Goal: Use online tool/utility: Use online tool/utility

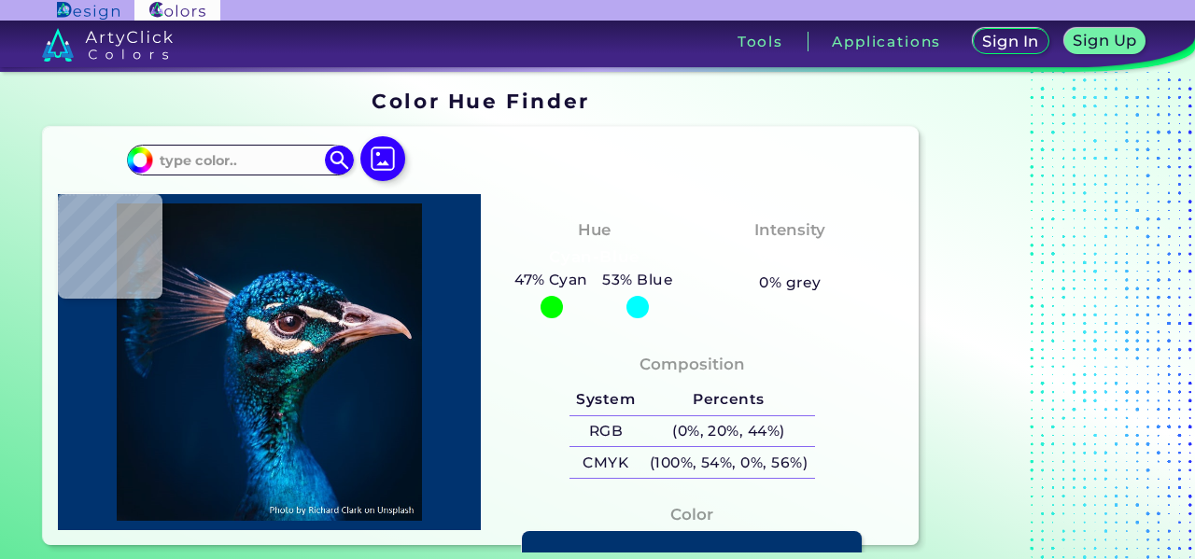
type input "#001833"
type input "#001a35"
type input "#001A35"
type input "#001b38"
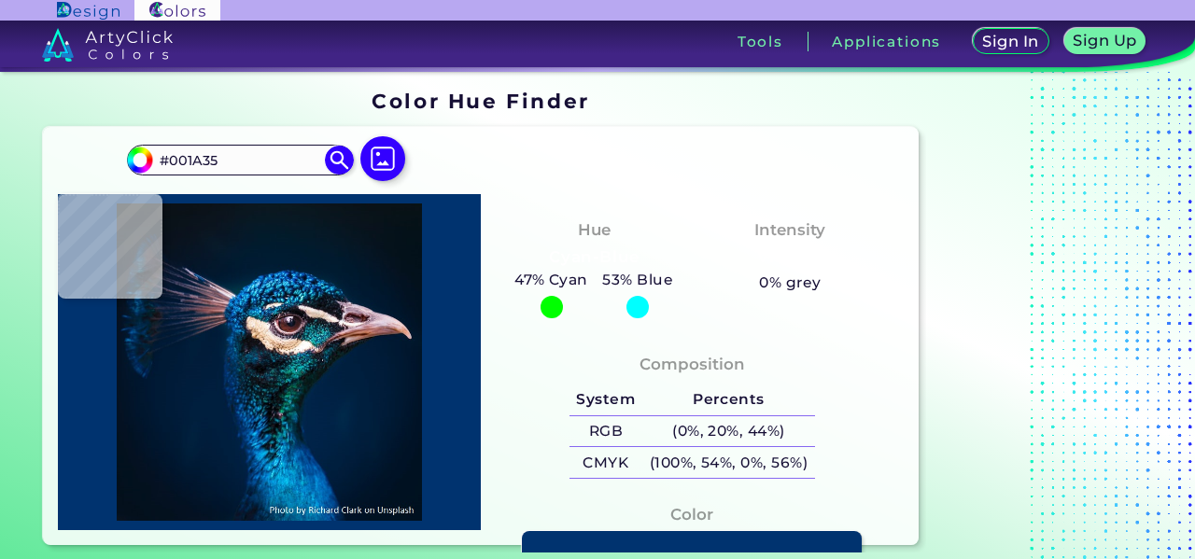
type input "#001B38"
type input "#011c3a"
type input "#011C3A"
type input "#001d3b"
type input "#001D3B"
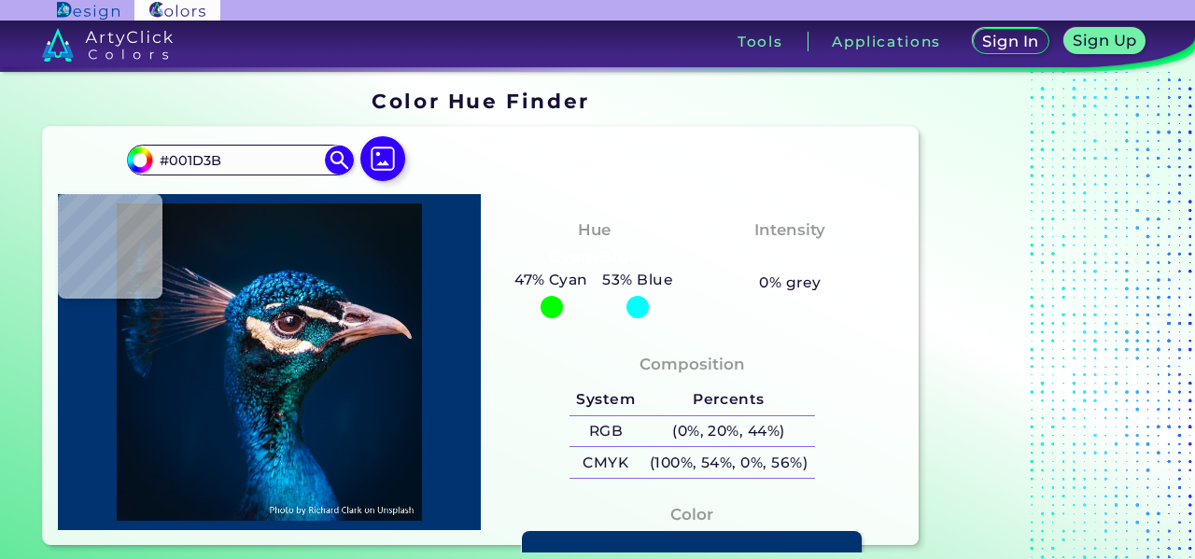
type input "#001d3d"
type input "#001D3D"
type input "#001f3e"
type input "#001F3E"
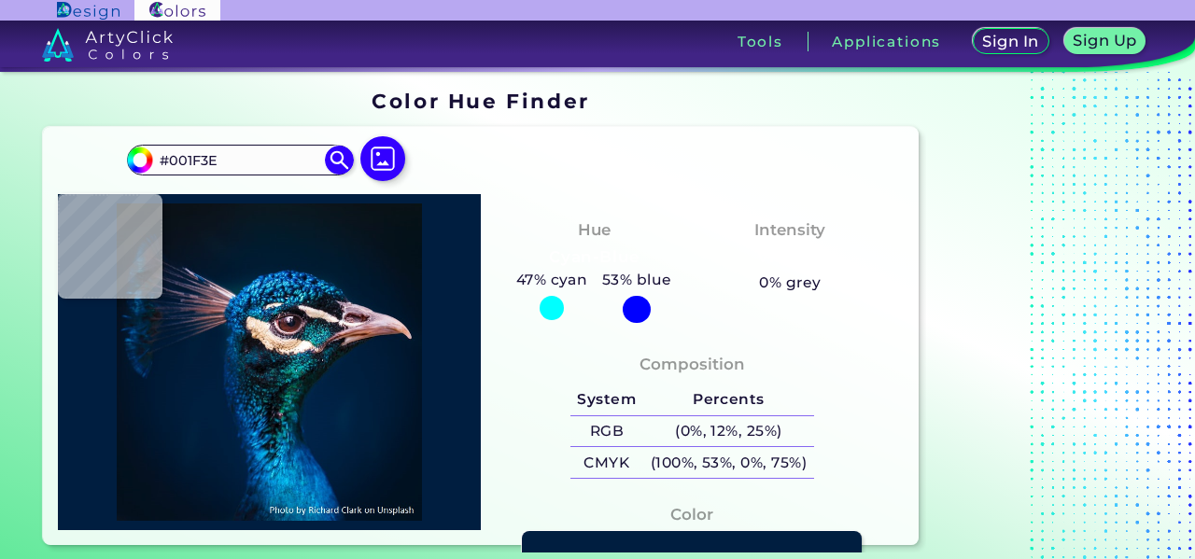
type input "#001e40"
type input "#001E40"
type input "#001f42"
type input "#001F42"
type input "#003574"
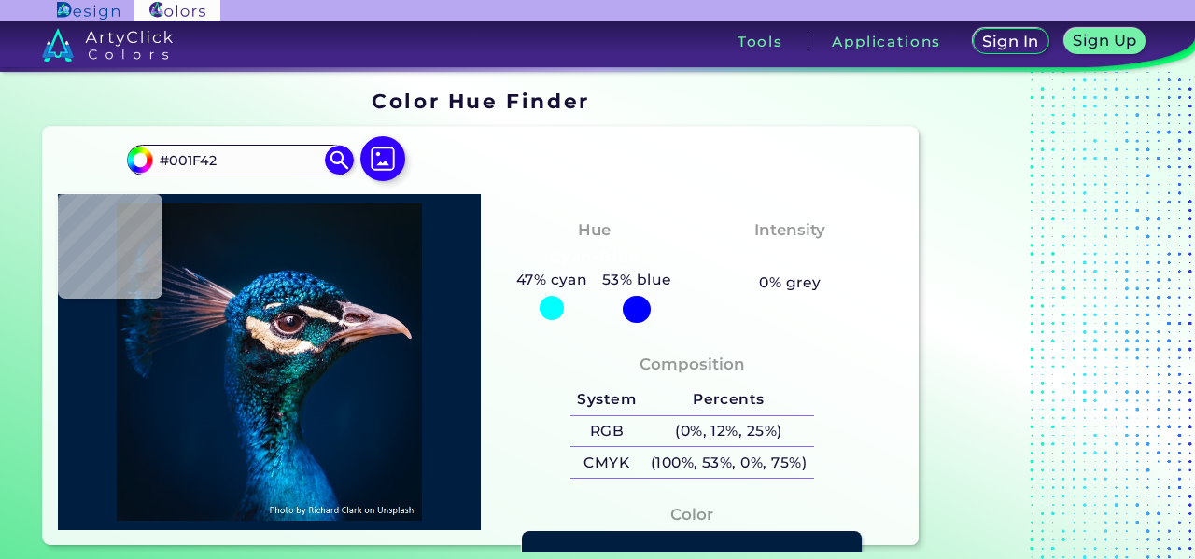
type input "#003574"
type input "#1475be"
type input "#1475BE"
type input "#06549a"
type input "#06549A"
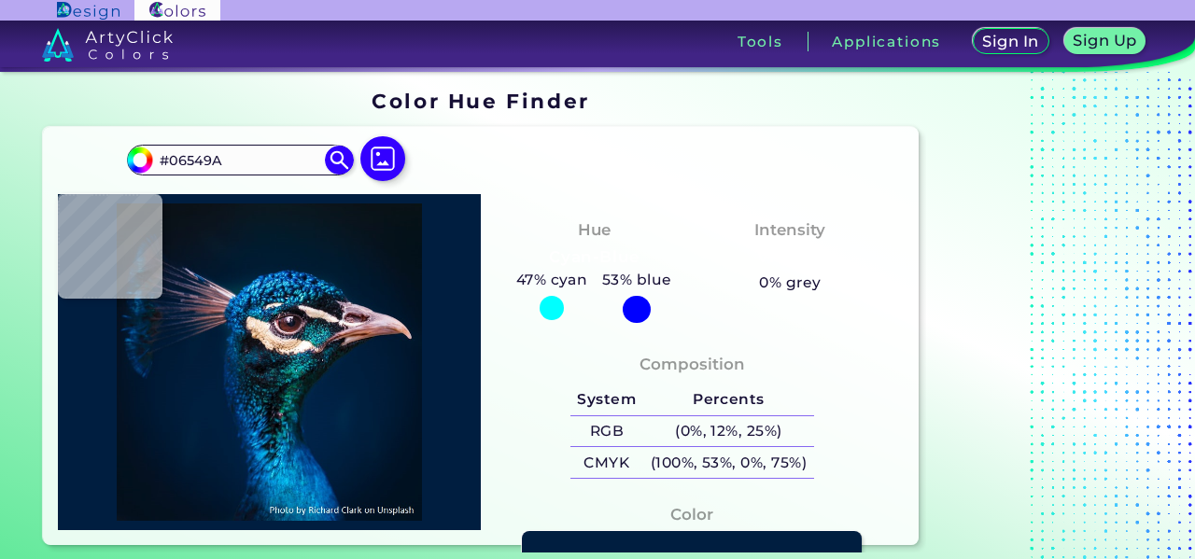
type input "#055192"
type input "#096ba8"
type input "#096BA8"
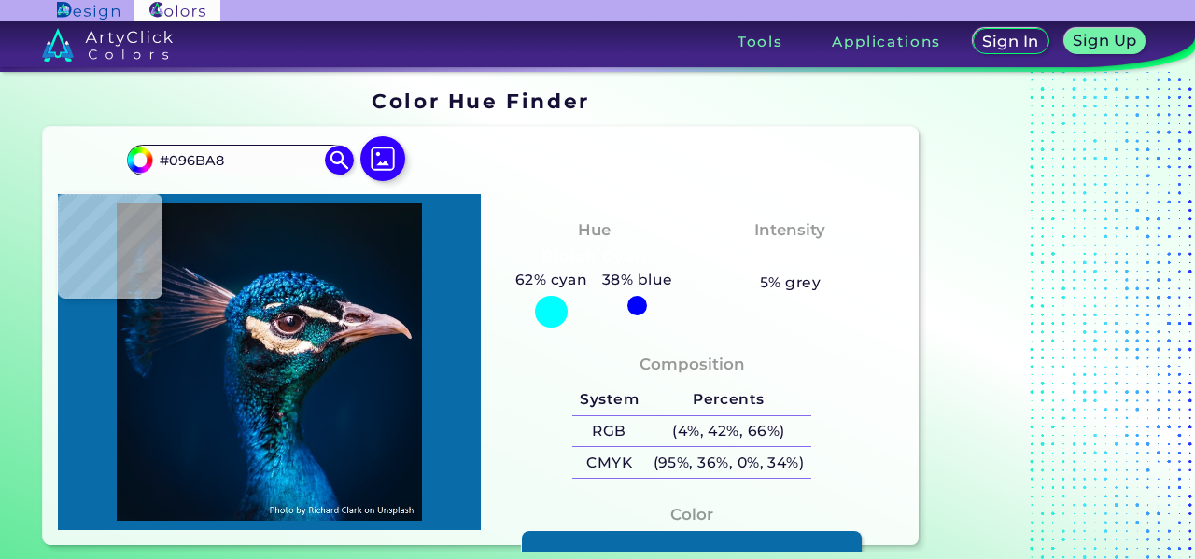
type input "#067cbf"
type input "#067CBF"
type input "#0571a9"
type input "#0571A9"
type input "#005a94"
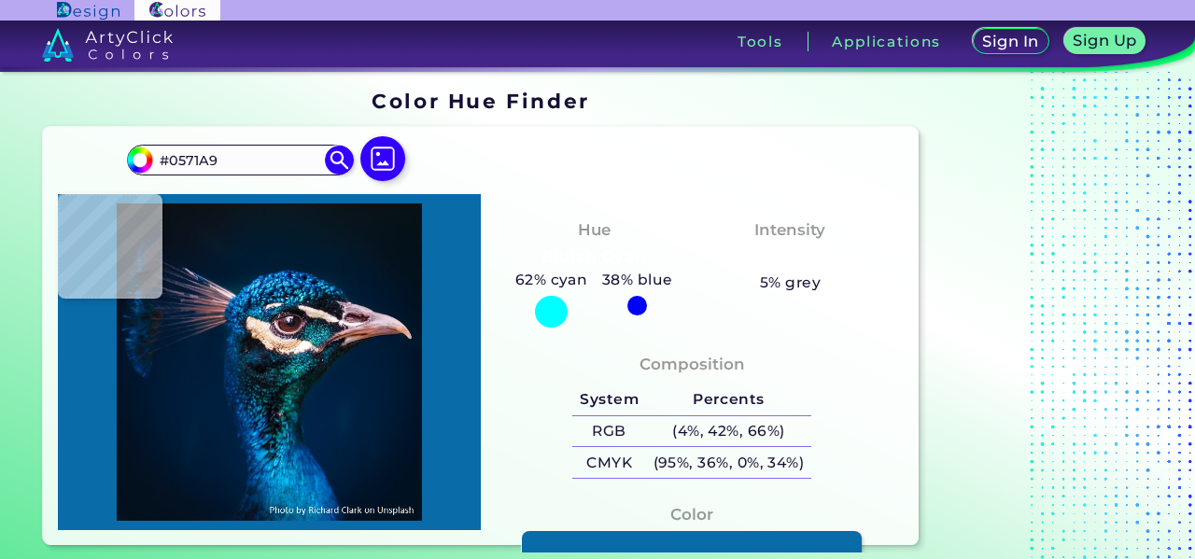
type input "#005A94"
type input "#053e63"
type input "#053E63"
type input "#030308"
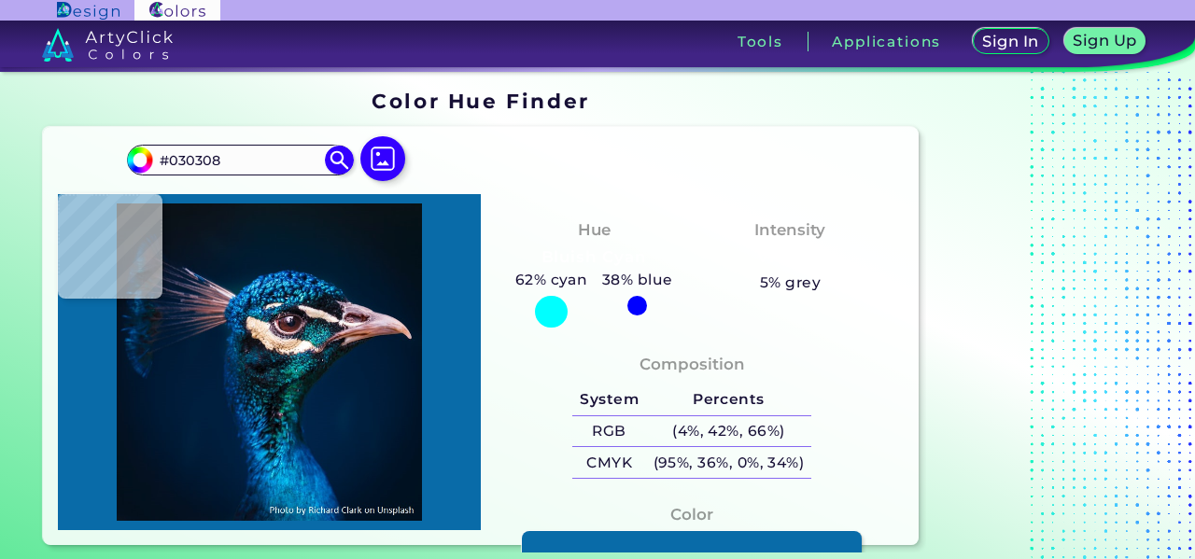
type input "#020207"
type input "#090a0b"
type input "#090A0B"
type input "#172323"
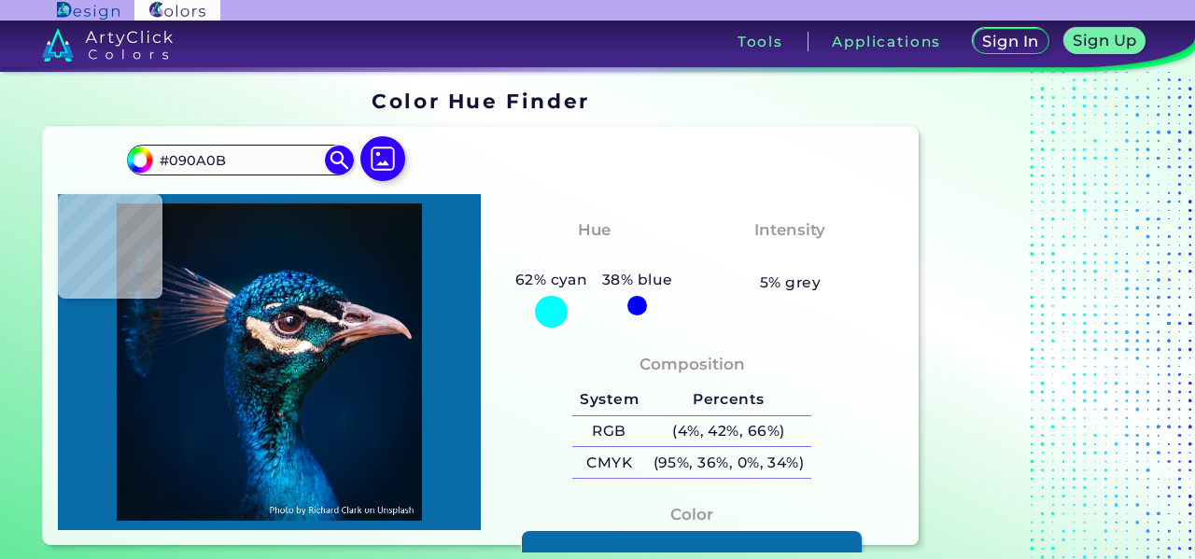
type input "#172323"
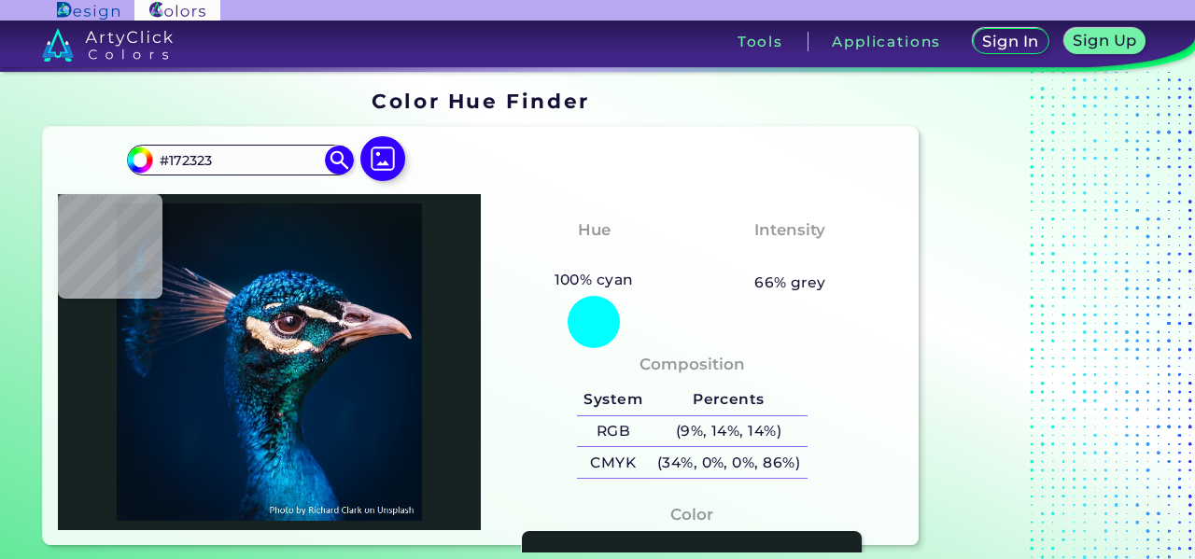
type input "#05404f"
type input "#05404F"
type input "#037878"
type input "#0d6b6f"
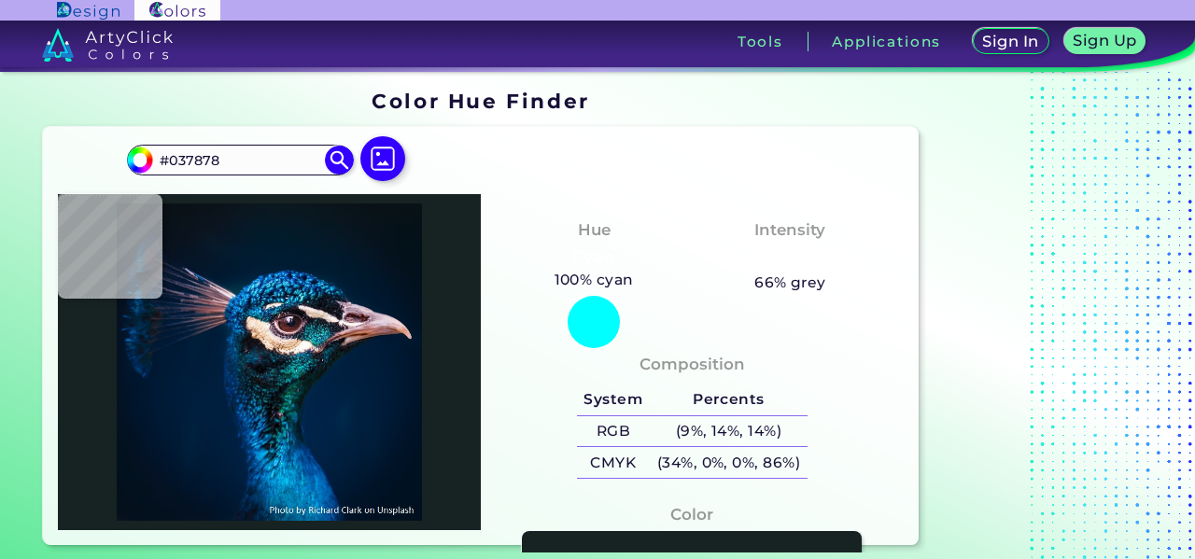
type input "#0D6B6F"
type input "#005564"
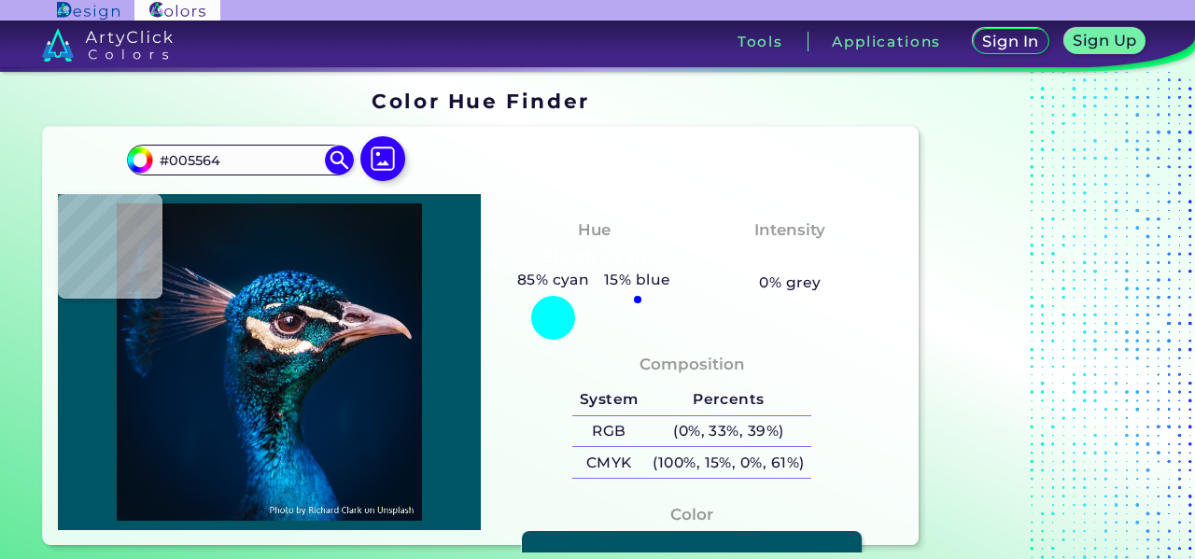
type input "#095c68"
type input "#095C68"
type input "#0e6878"
type input "#0E6878"
type input "#0b6158"
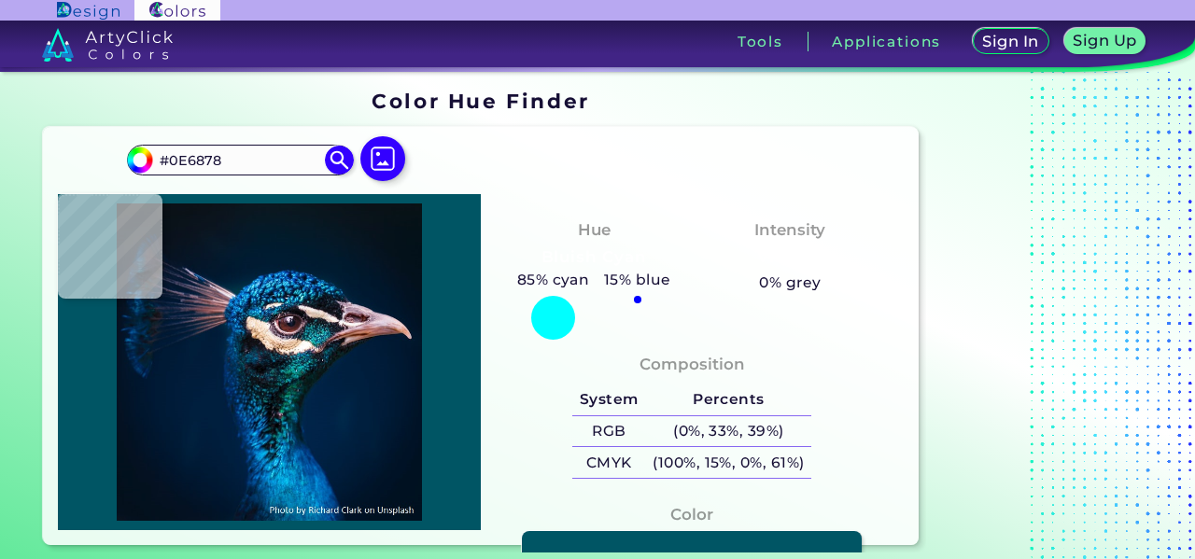
type input "#0B6158"
type input "#096252"
type input "#59656e"
type input "#59656E"
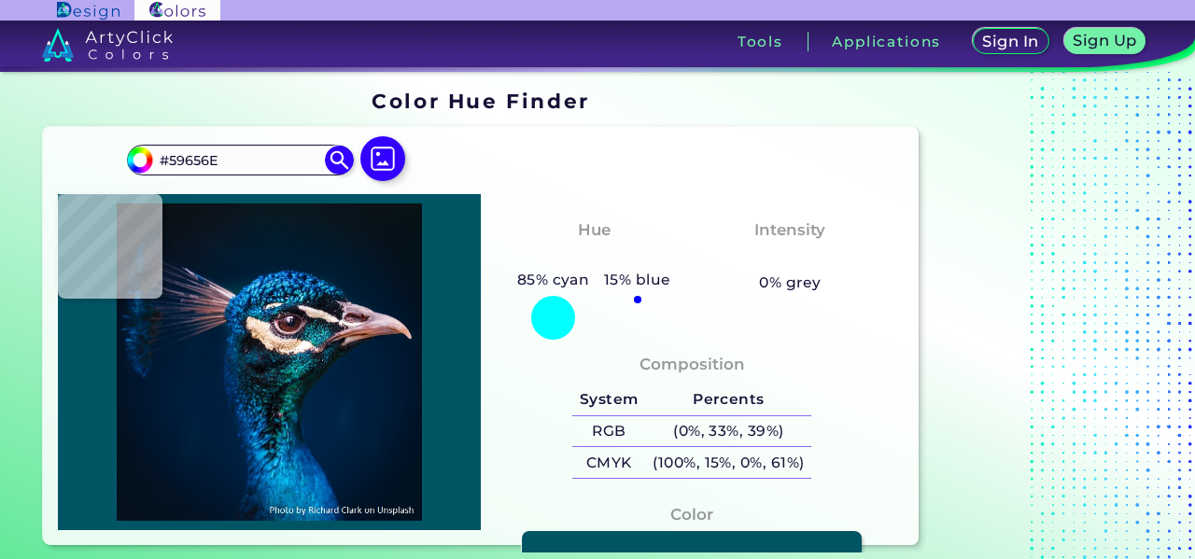
type input "#012527"
type input "#002325"
type input "#071c1b"
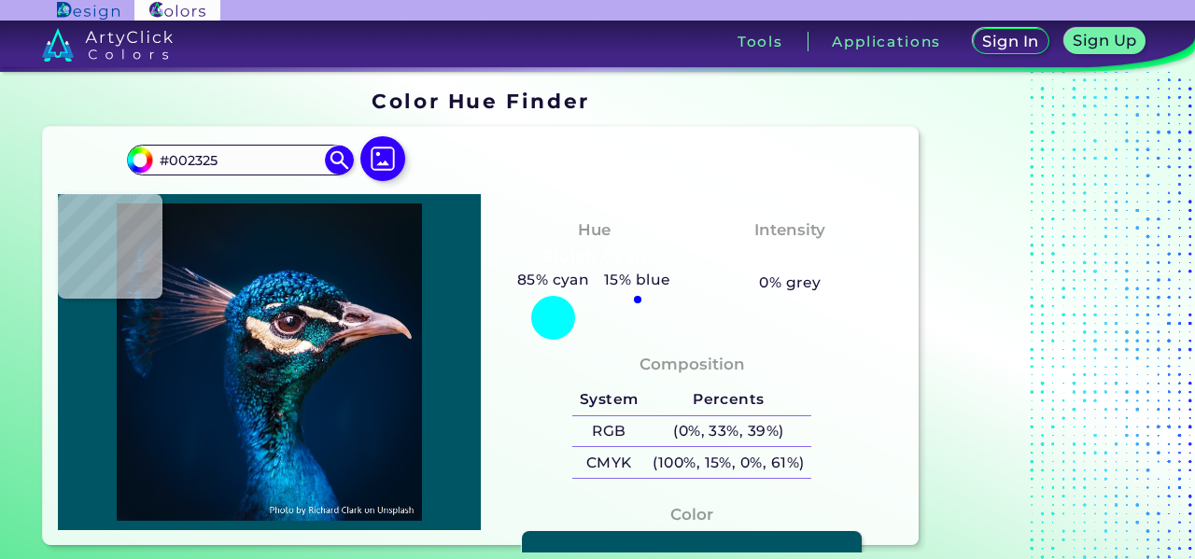
type input "#071C1B"
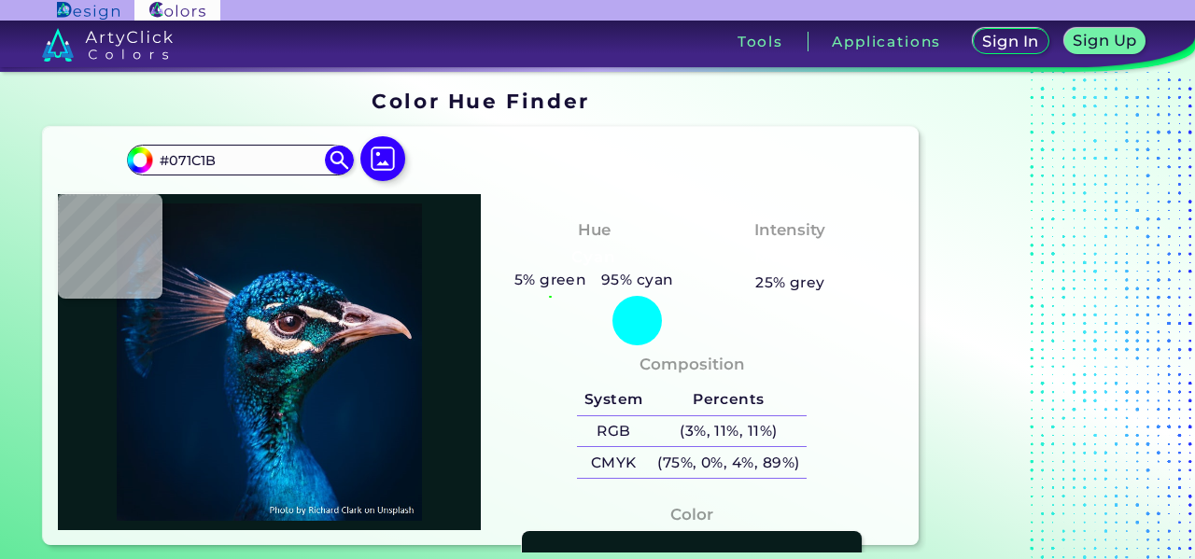
type input "#091918"
type input "#071917"
type input "#091e1c"
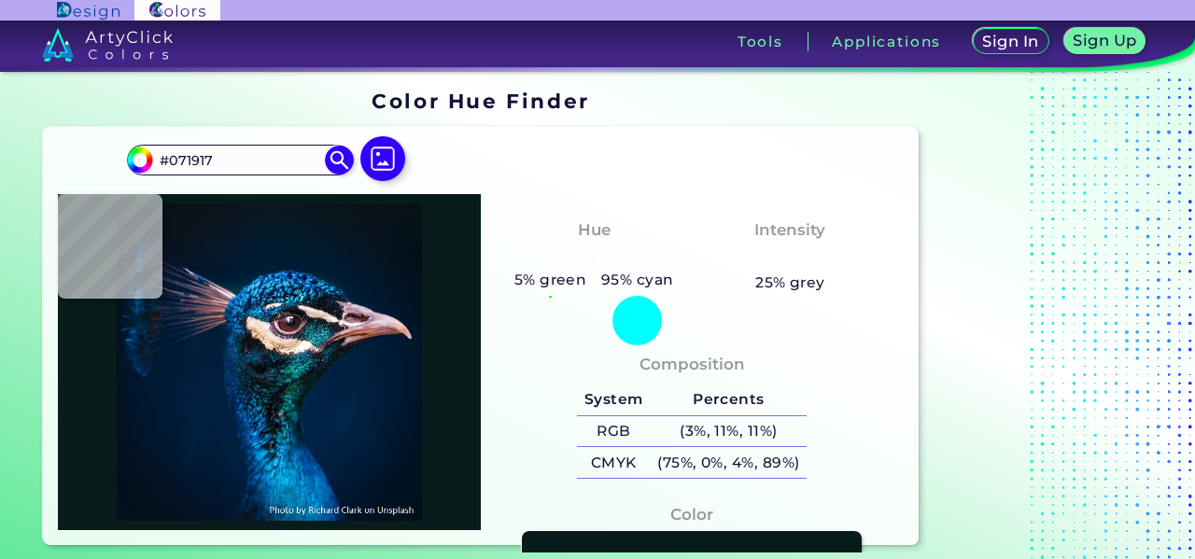
type input "#091E1C"
type input "#091f1d"
type input "#091F1D"
type input "#061d1b"
type input "#061D1B"
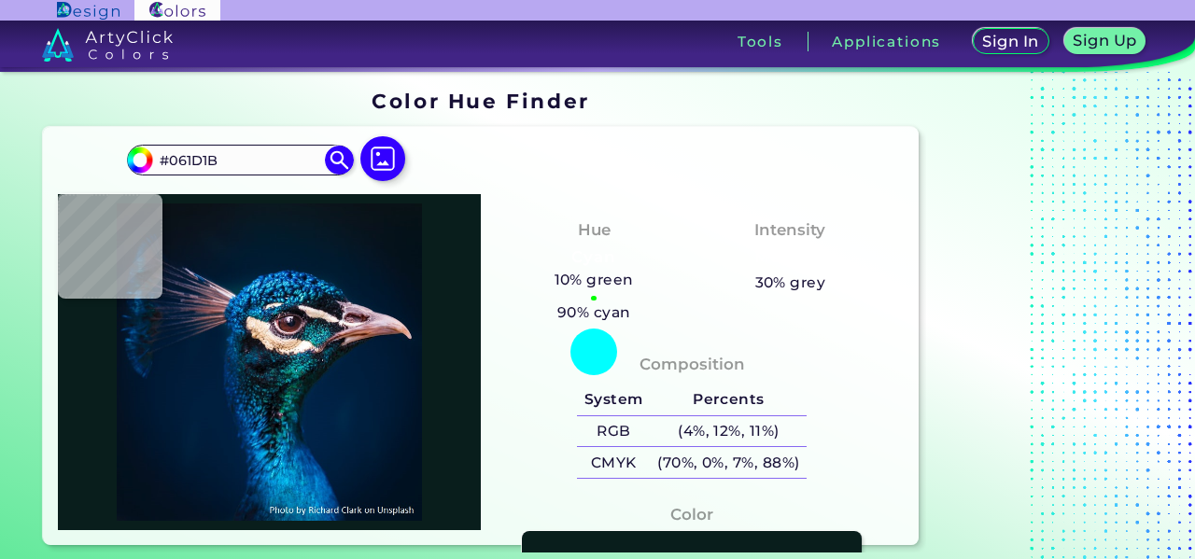
type input "#051f1e"
type input "#051F1E"
type input "#0d1b1b"
type input "#0D1B1B"
type input "#0e1a1b"
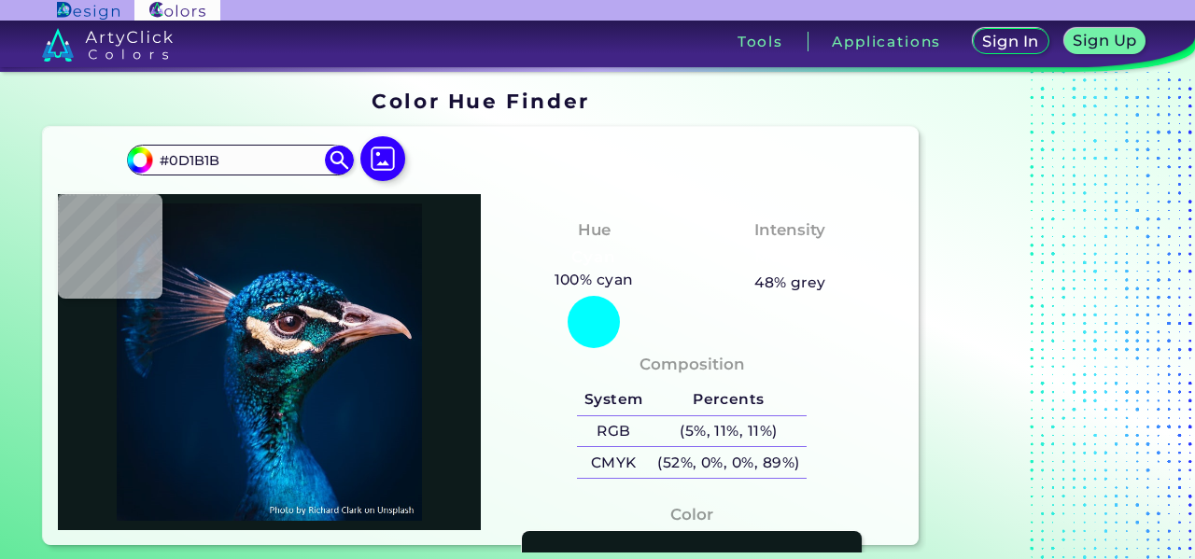
type input "#0E1A1B"
type input "#0d2429"
type input "#0D2429"
type input "#03343d"
type input "#03343D"
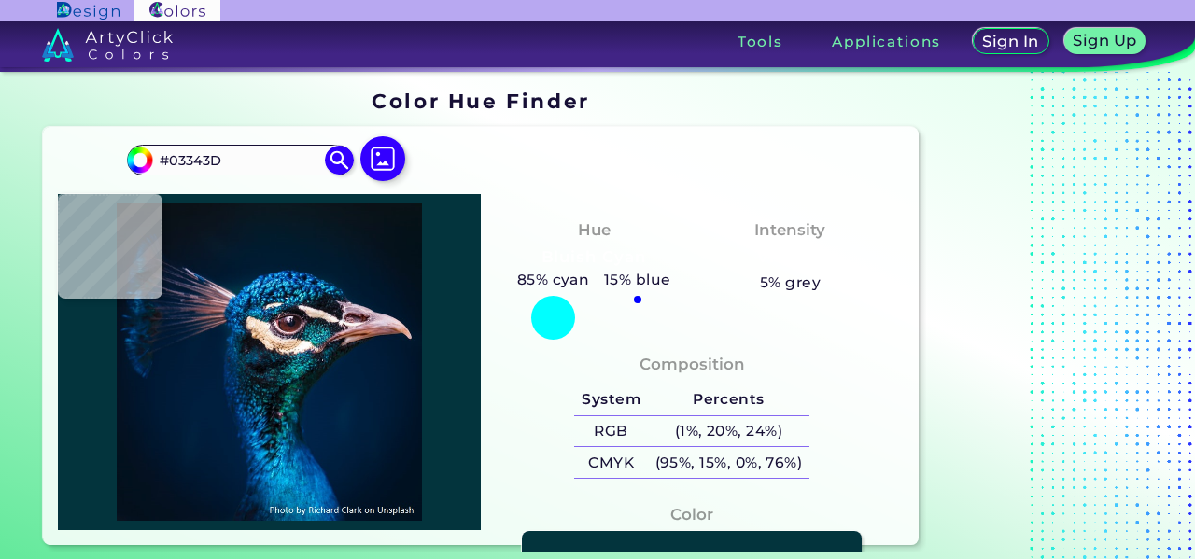
type input "#08525e"
type input "#08525E"
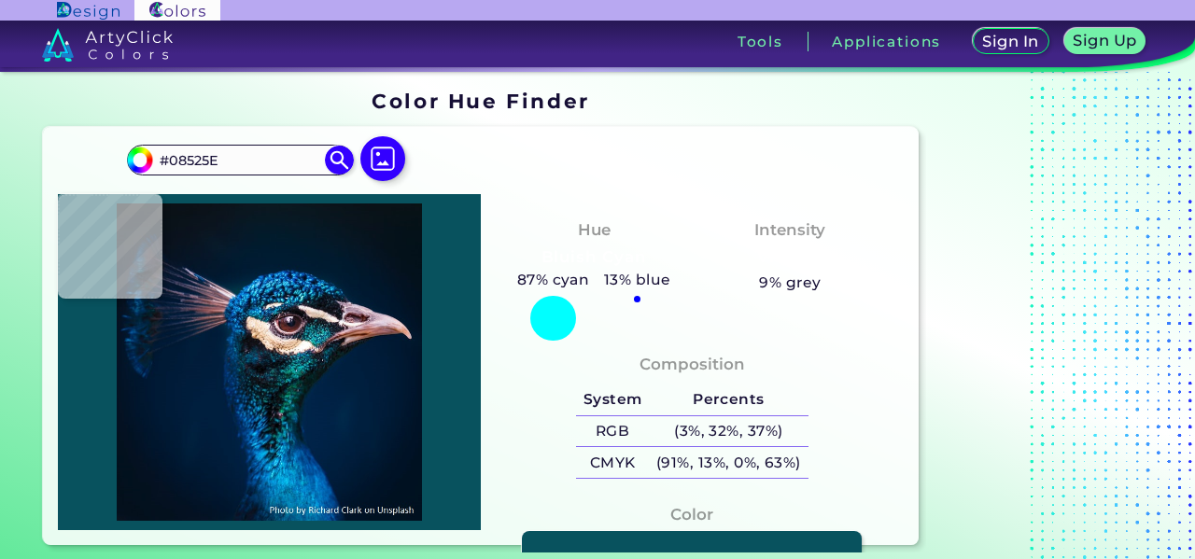
type input "#005863"
type input "#086e76"
type input "#086E76"
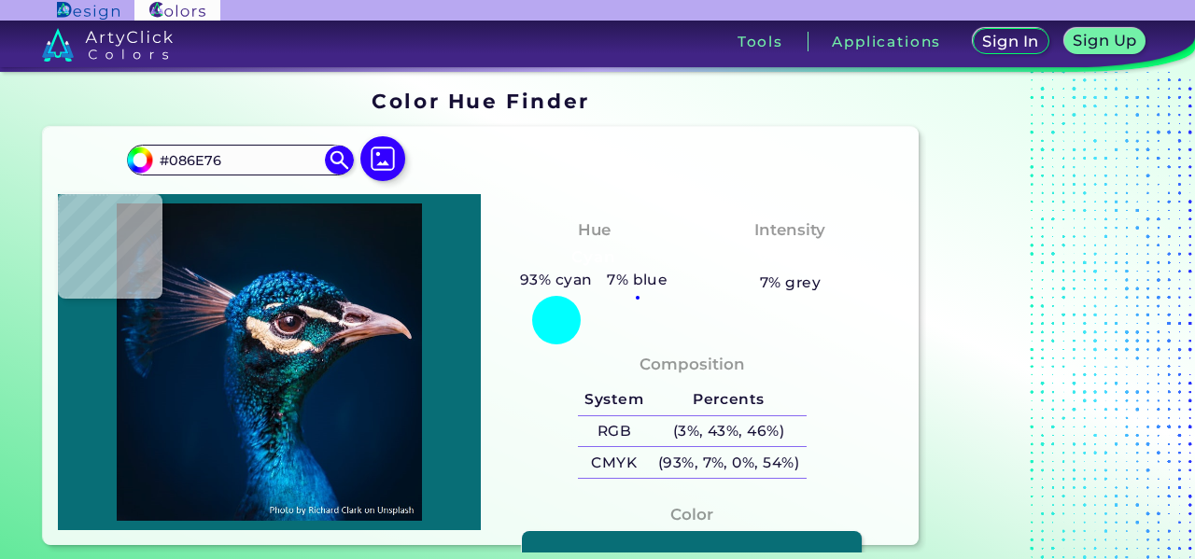
click at [304, 370] on img at bounding box center [269, 361] width 404 height 317
click at [303, 369] on img at bounding box center [269, 361] width 404 height 317
type input "#072635"
type input "#092333"
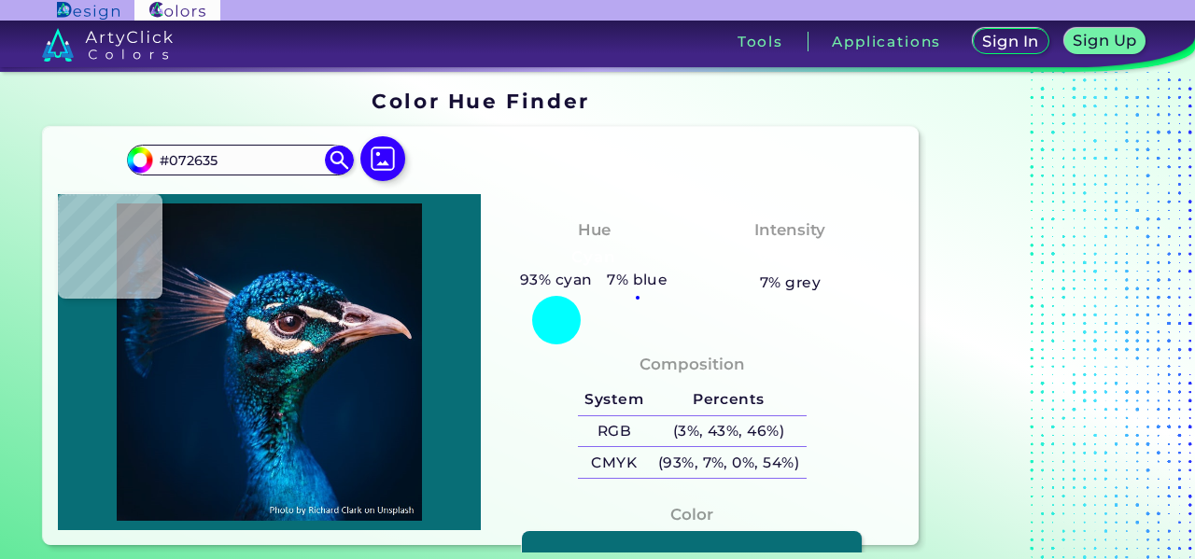
type input "#092333"
type input "#011d3b"
type input "#011D3B"
type input "#001932"
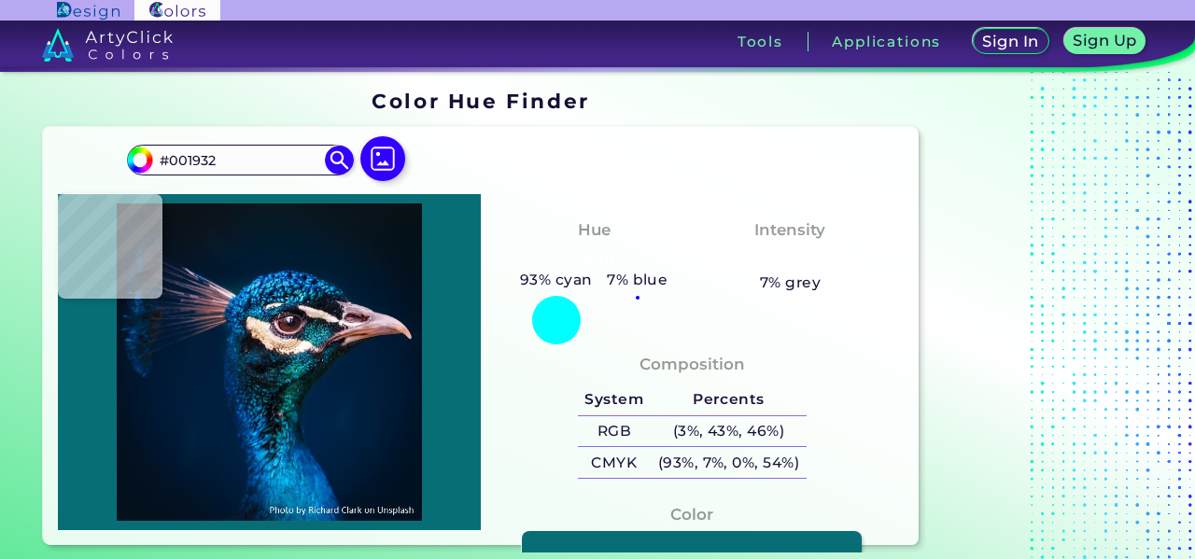
type input "#000000"
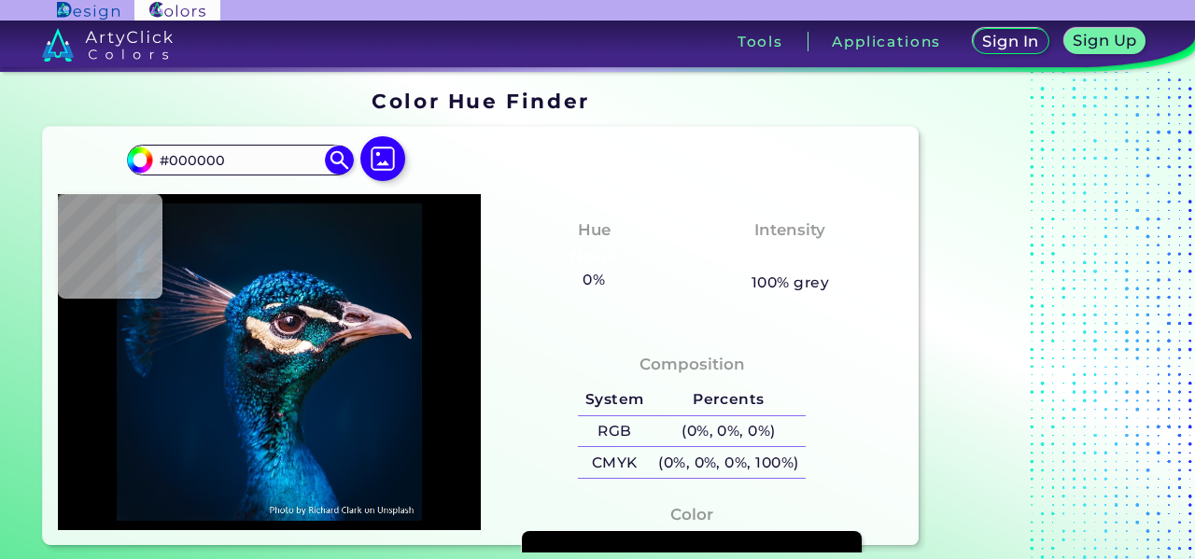
type input "#00152c"
type input "#00152C"
type input "#001a35"
type input "#001A35"
type input "#001d3b"
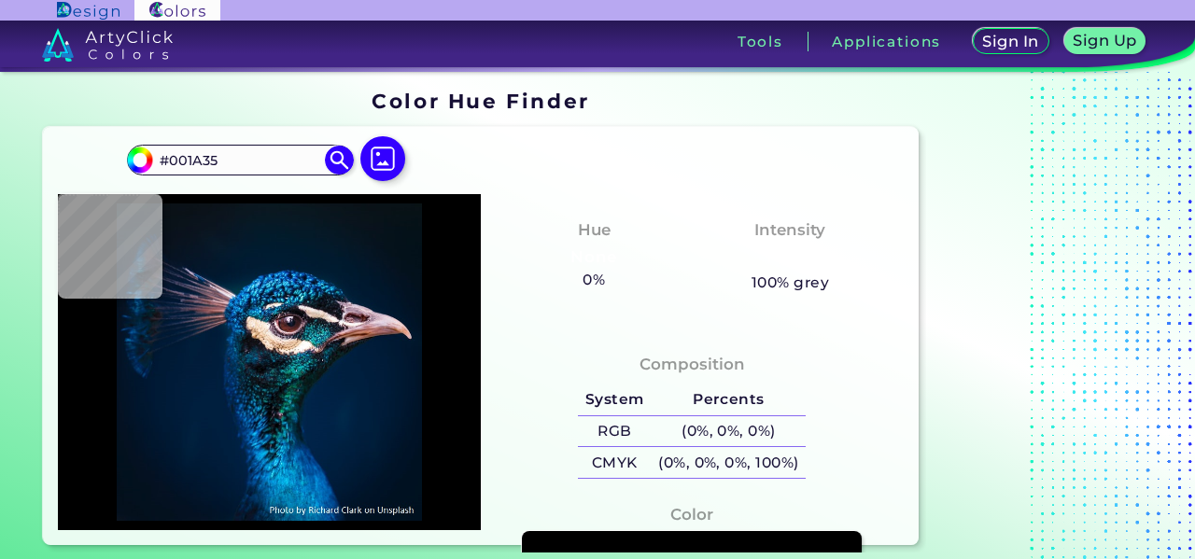
type input "#001D3B"
type input "#00203f"
type input "#00203F"
type input "#002041"
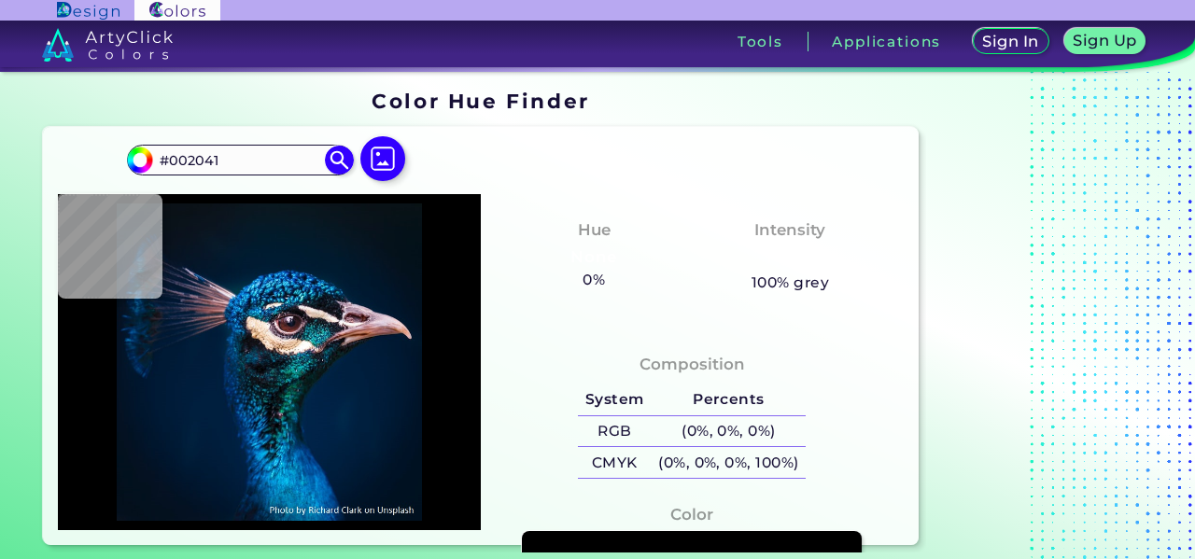
type input "#002142"
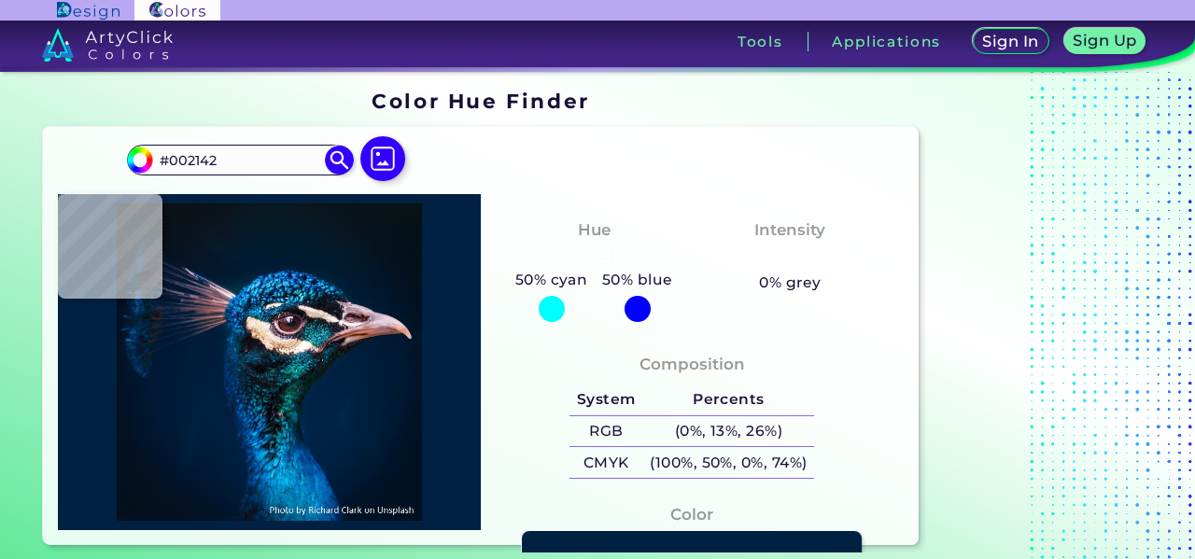
type input "#002144"
type input "#002444"
type input "#002248"
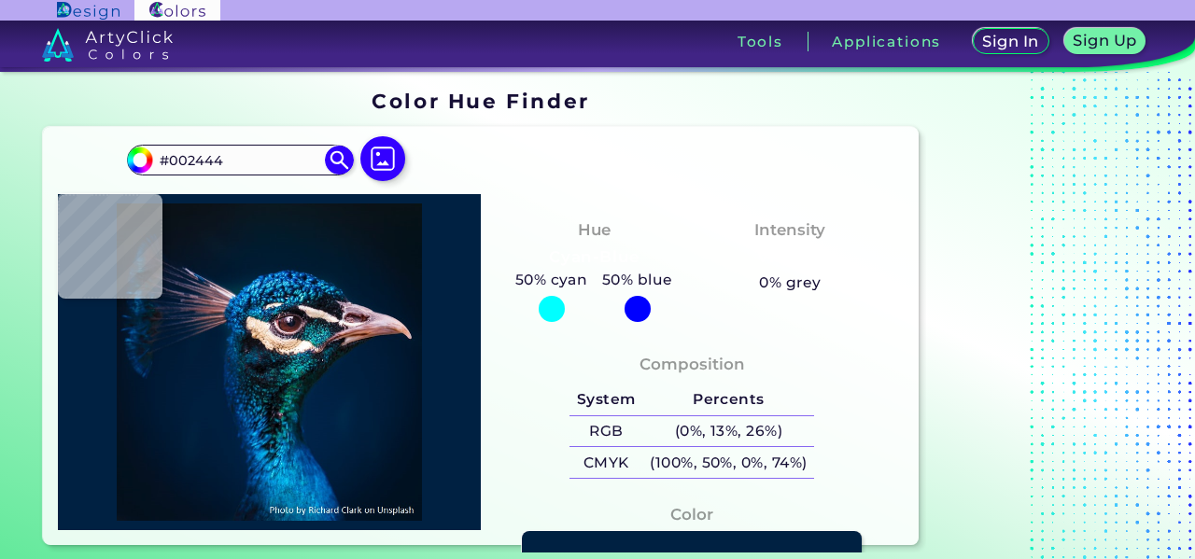
type input "#002248"
type input "#002247"
type input "#002144"
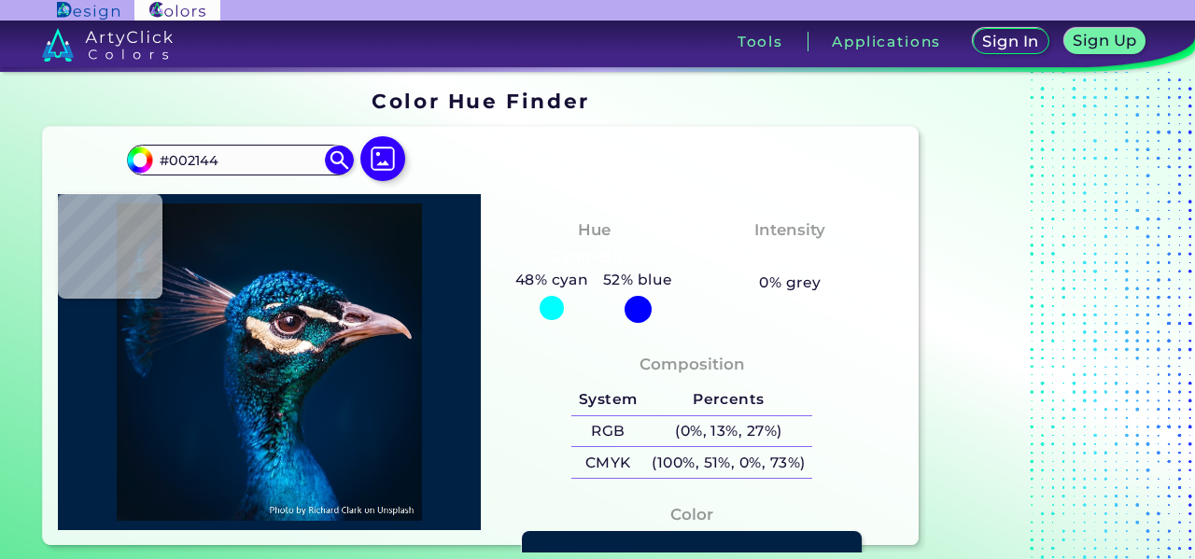
type input "#002041"
type input "#001f3e"
type input "#001F3E"
type input "#001b36"
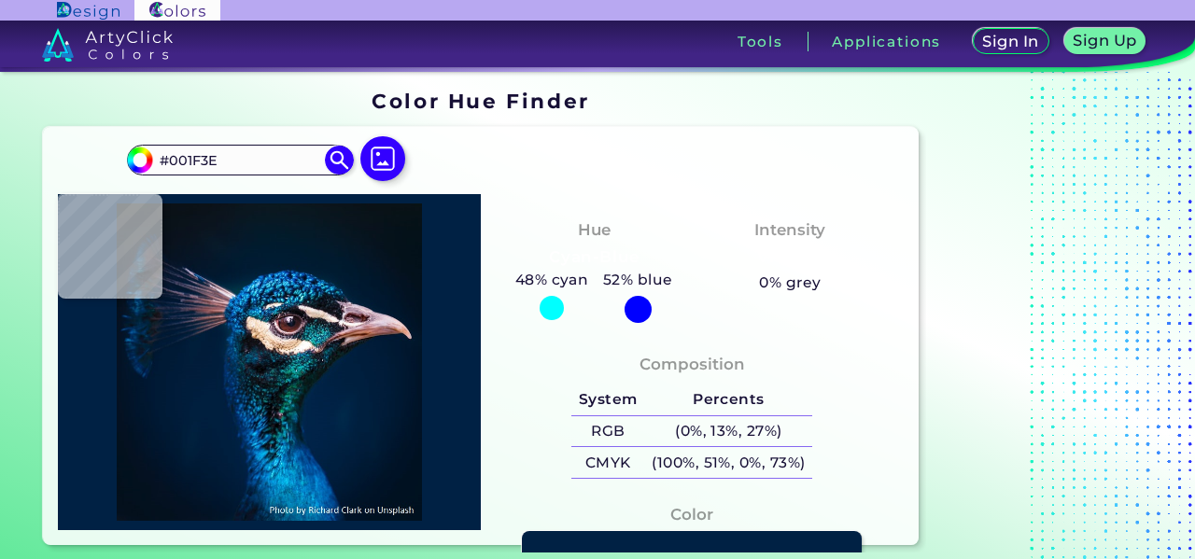
type input "#001B36"
type input "#000000"
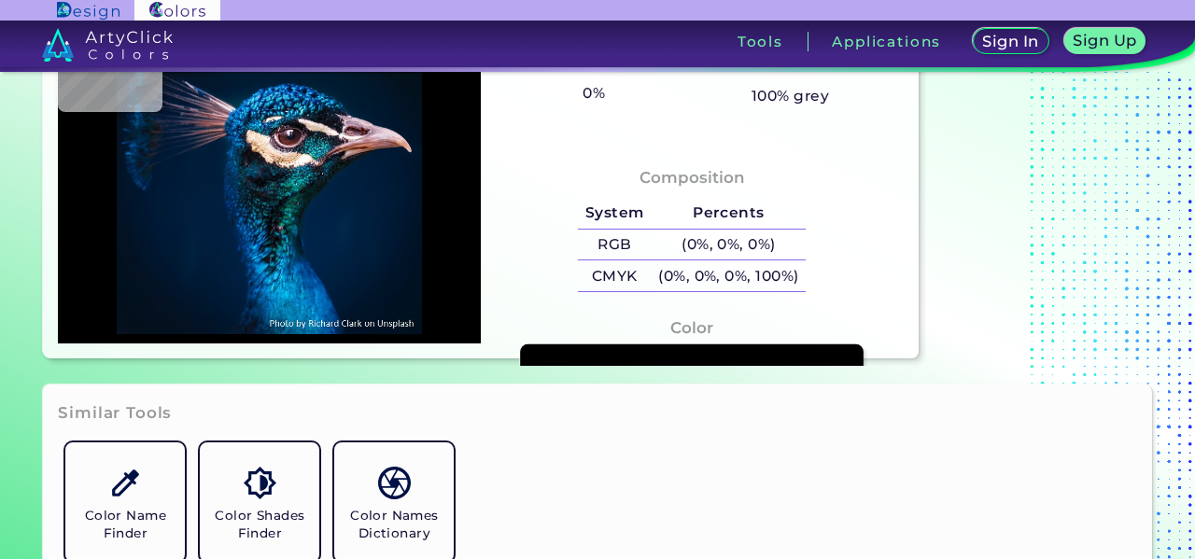
scroll to position [93, 0]
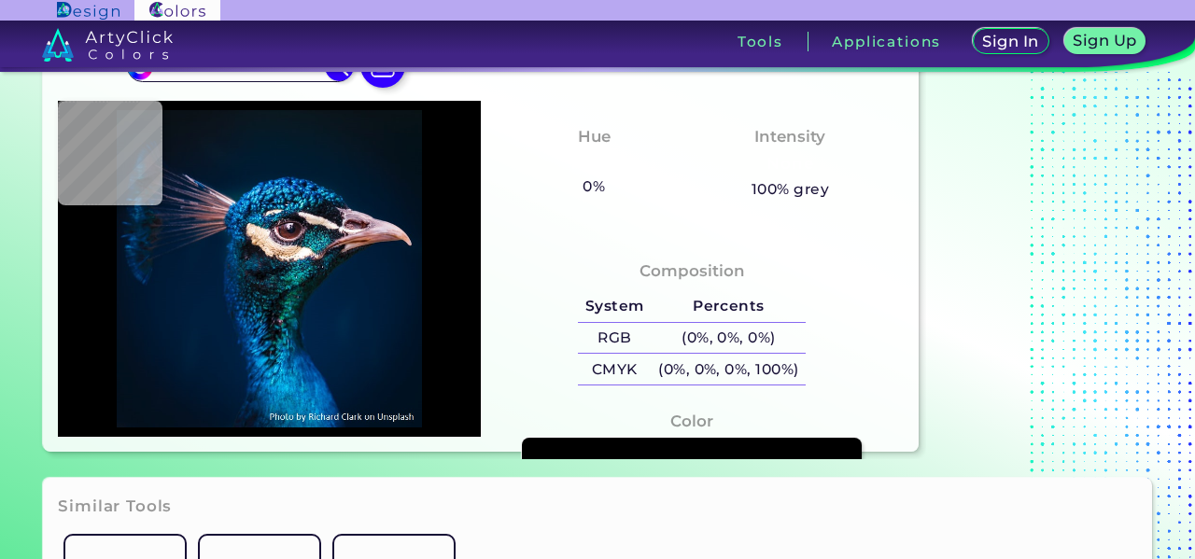
type input "#001427"
type input "#001932"
type input "#001b36"
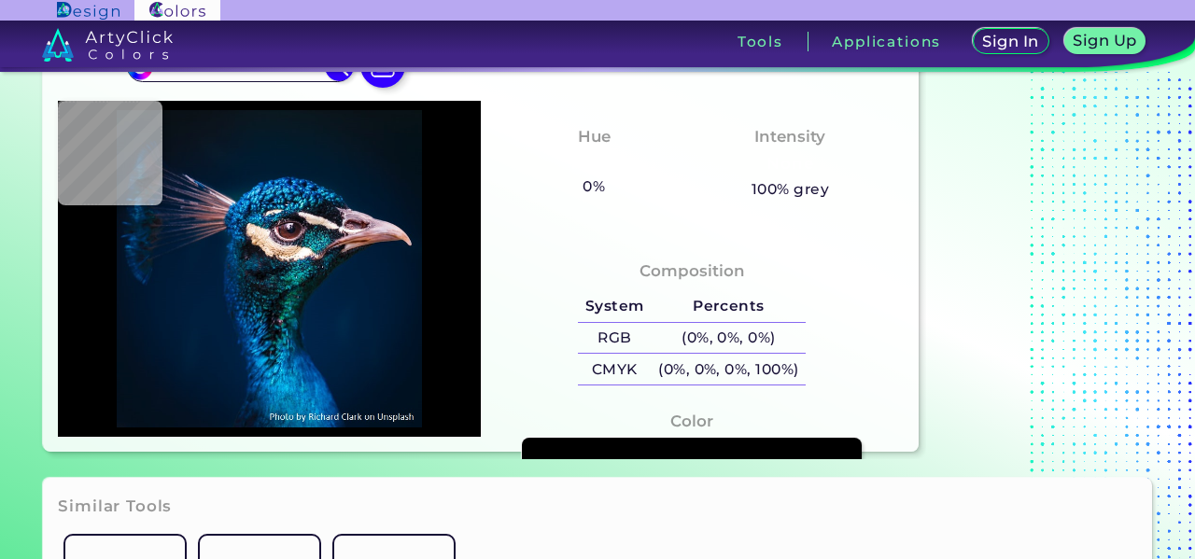
type input "#001B36"
type input "#001d3b"
type input "#001D3B"
type input "#001f3e"
type input "#001F3E"
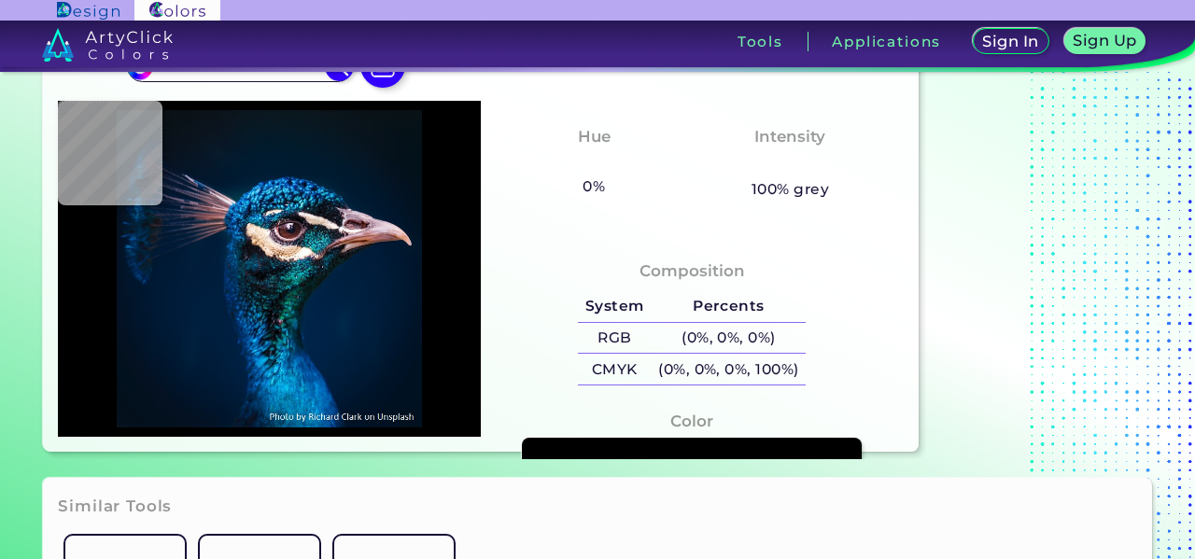
type input "#011f43"
type input "#011F43"
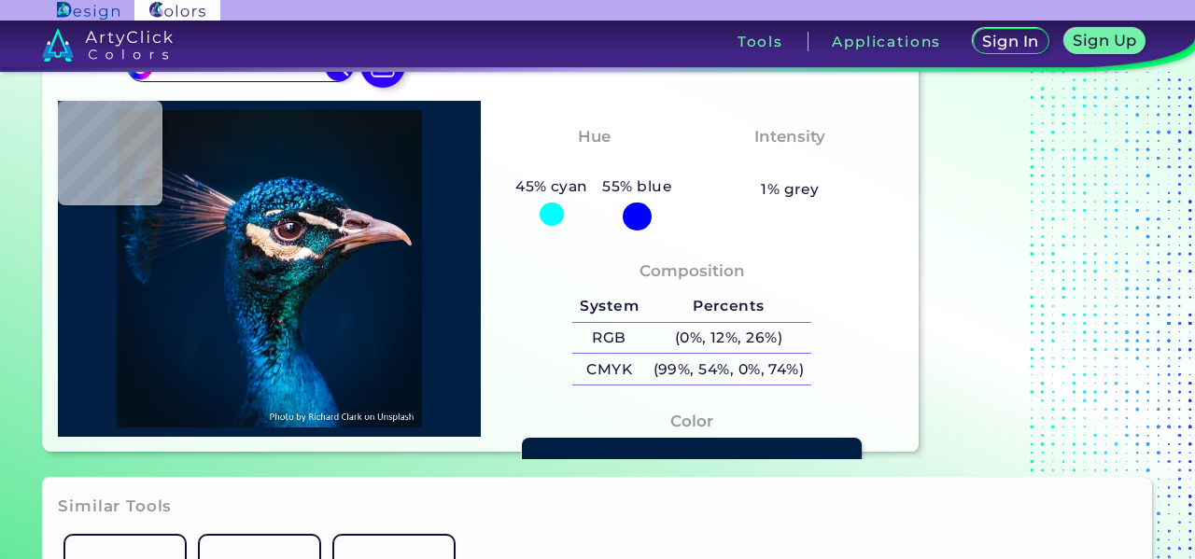
type input "#00213f"
type input "#00213F"
type input "#002243"
type input "#0a232c"
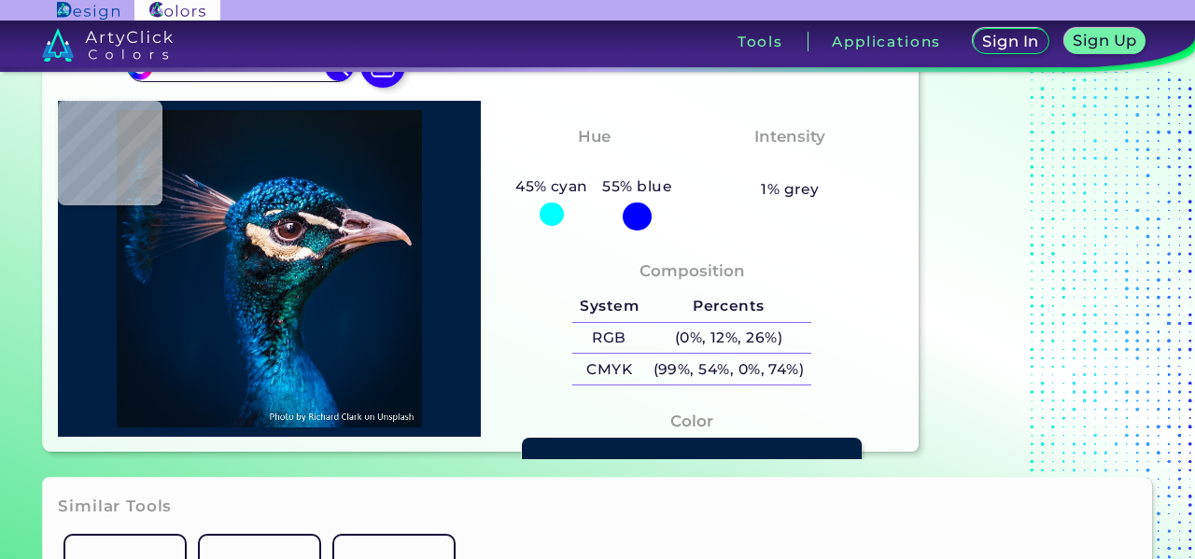
type input "#0A232C"
type input "#081918"
type input "#0c171b"
type input "#0C171B"
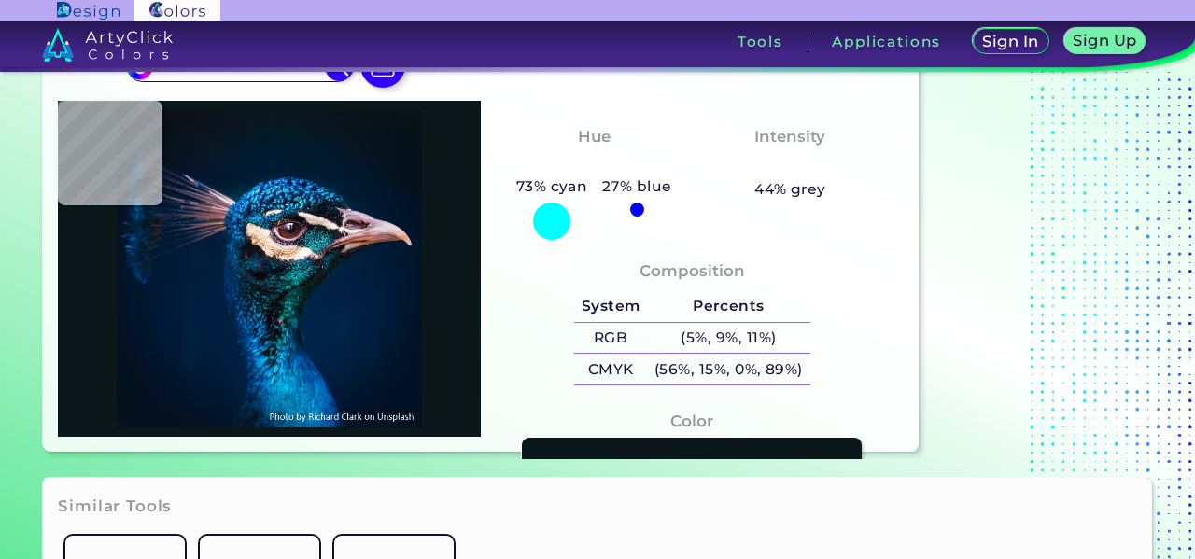
type input "#191c1e"
type input "#191C1E"
type input "#0c3d53"
type input "#0C3D53"
type input "#053a52"
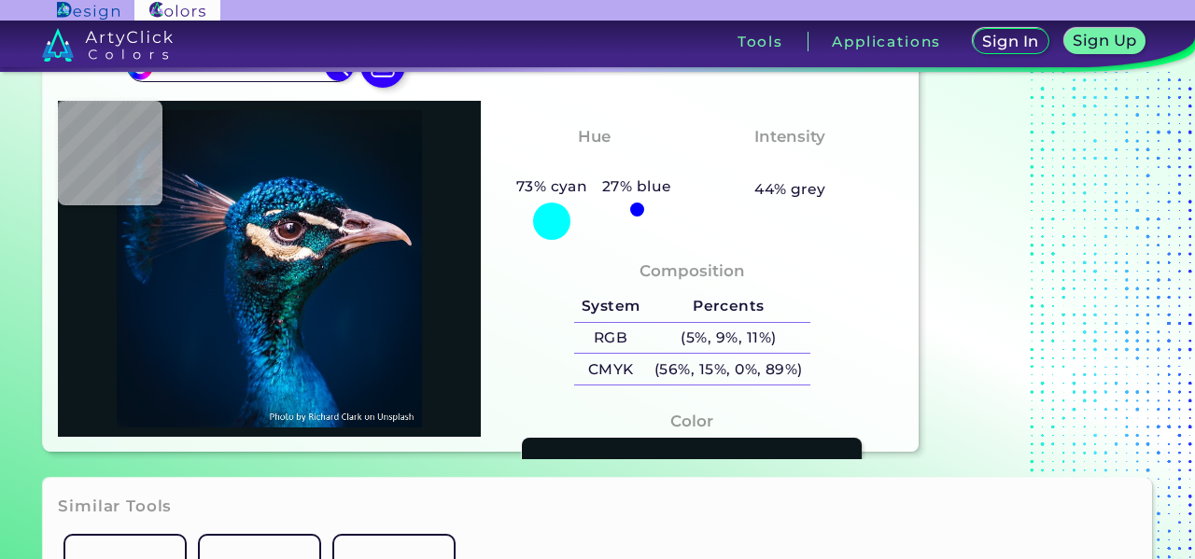
type input "#053A52"
type input "#0a384f"
type input "#0A384F"
type input "#0e181d"
type input "#0E181D"
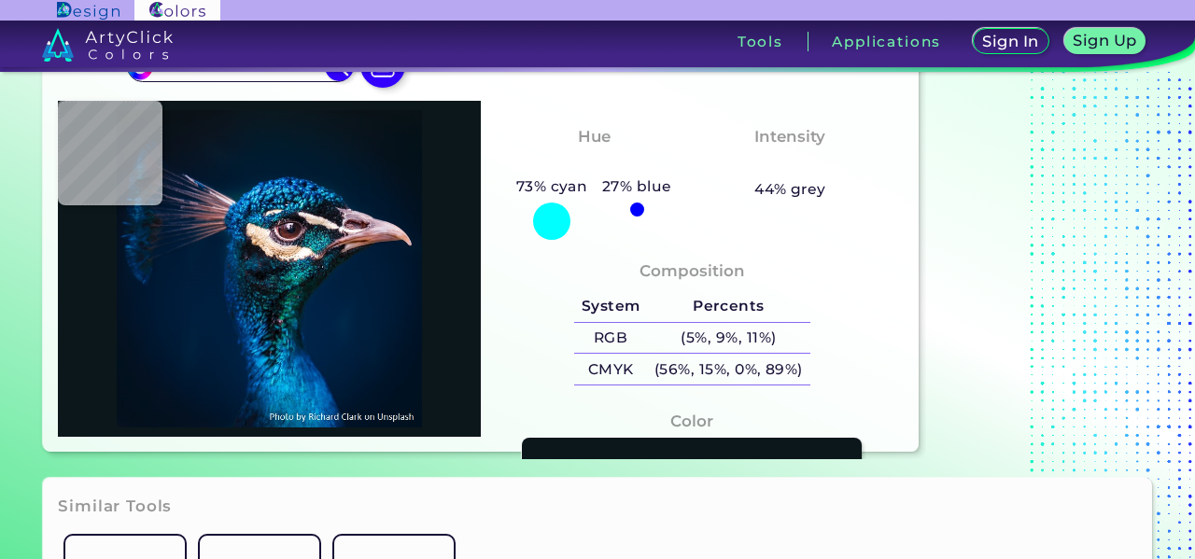
type input "#50393c"
type input "#50393C"
type input "#2c353c"
type input "#2C353C"
type input "#2a6975"
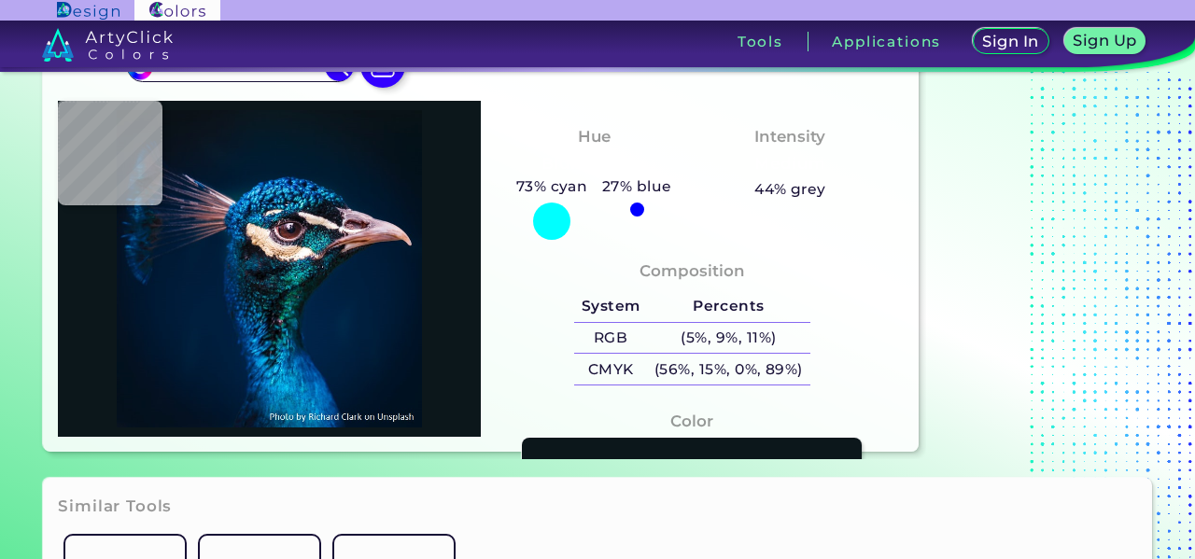
type input "#2A6975"
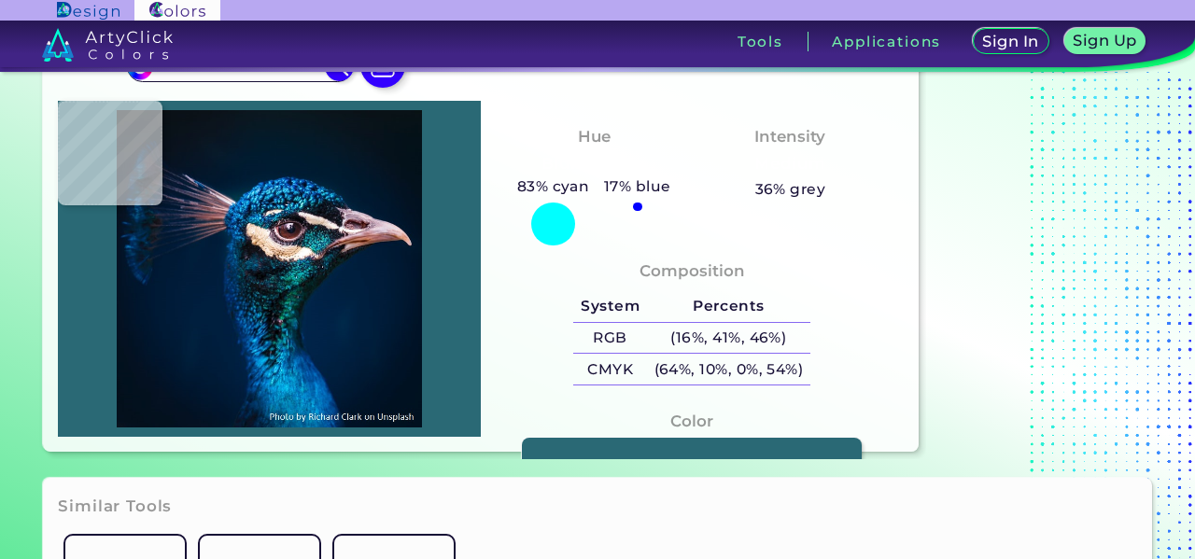
type input "#086878"
type input "#1d8ead"
type input "#1D8EAD"
type input "#3593a2"
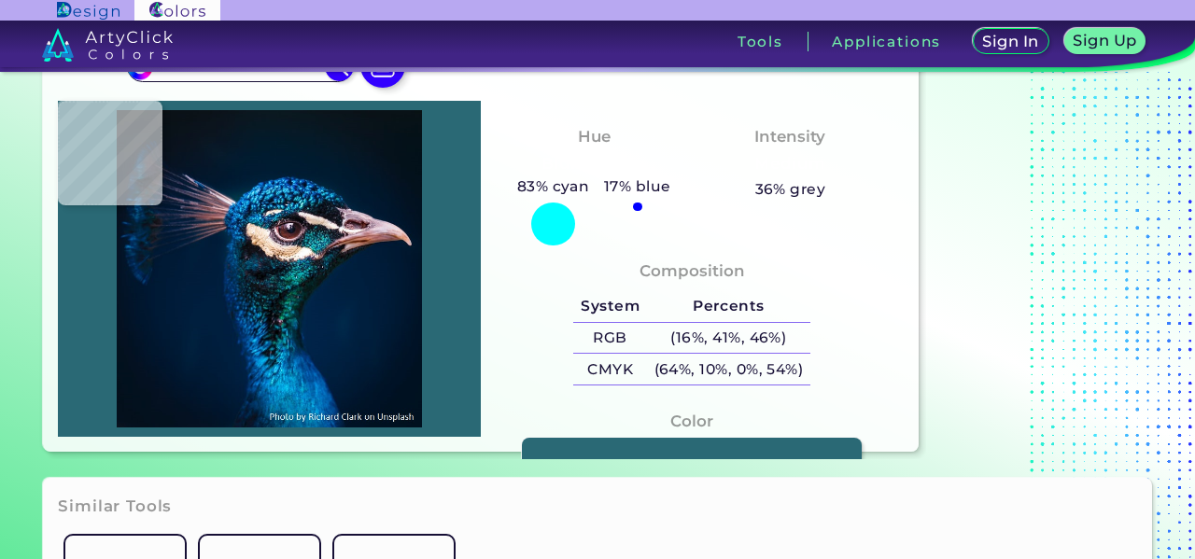
type input "#3593A2"
type input "#62d3dc"
type input "#62D3DC"
type input "#51b2c8"
type input "#51B2C8"
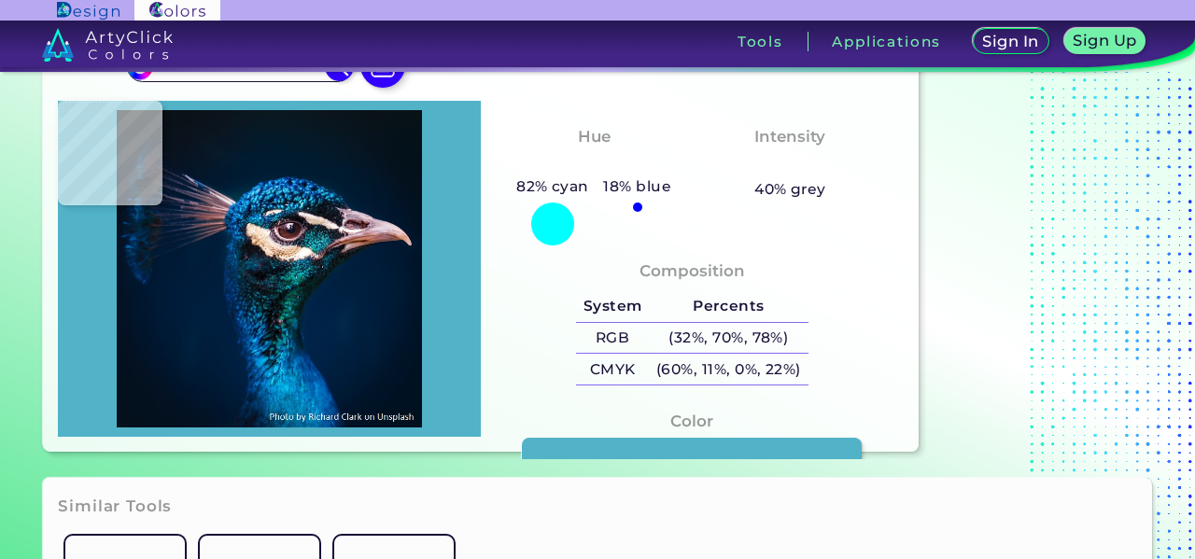
type input "#0b5b79"
type input "#0B5B79"
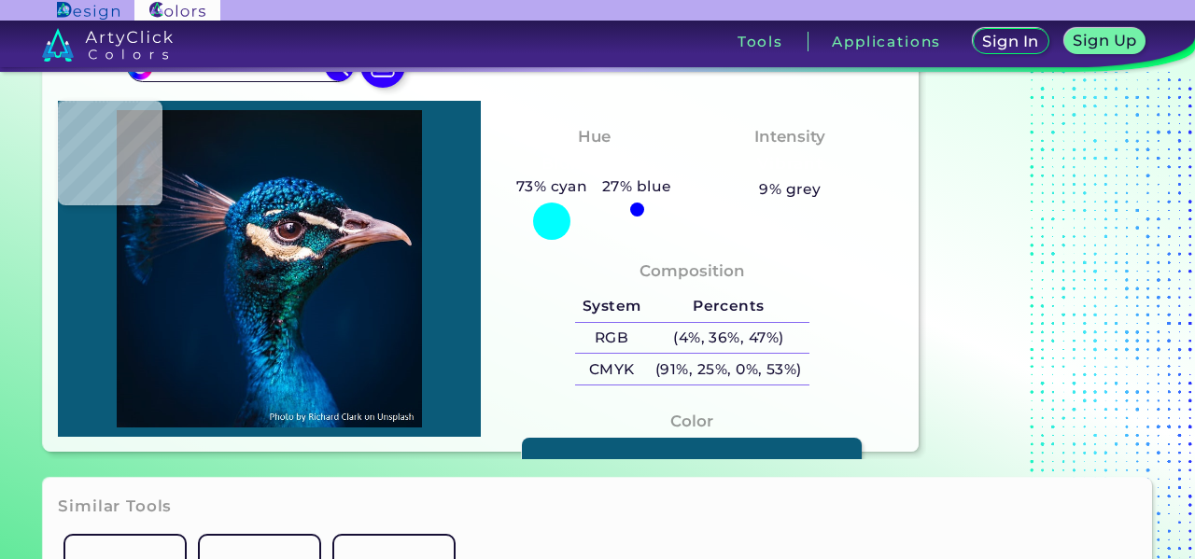
click at [320, 241] on img at bounding box center [269, 268] width 404 height 317
type input "#2d8998"
type input "#2D8998"
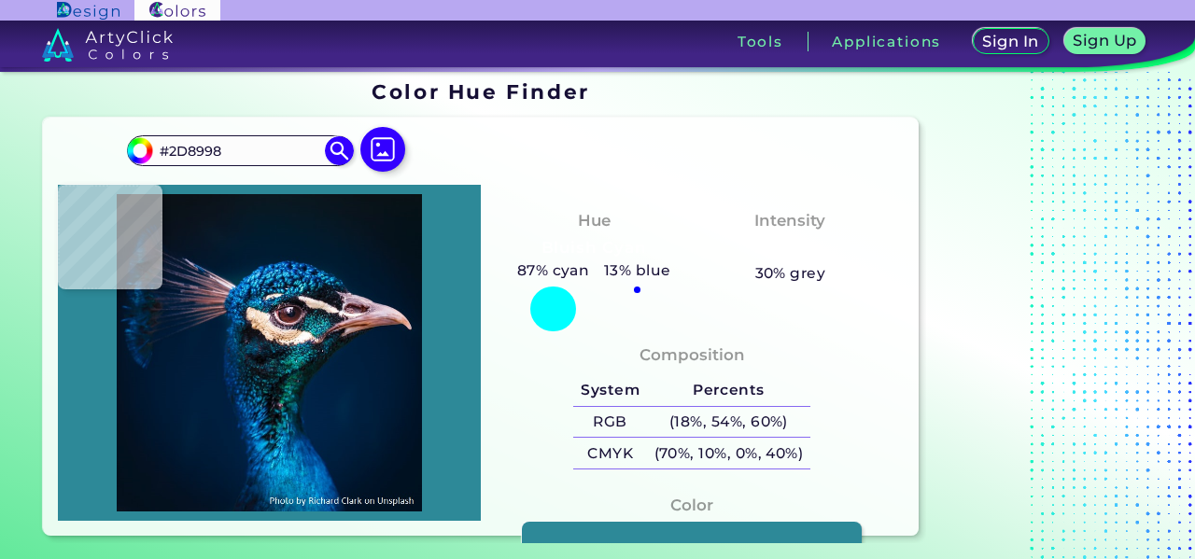
scroll to position [0, 0]
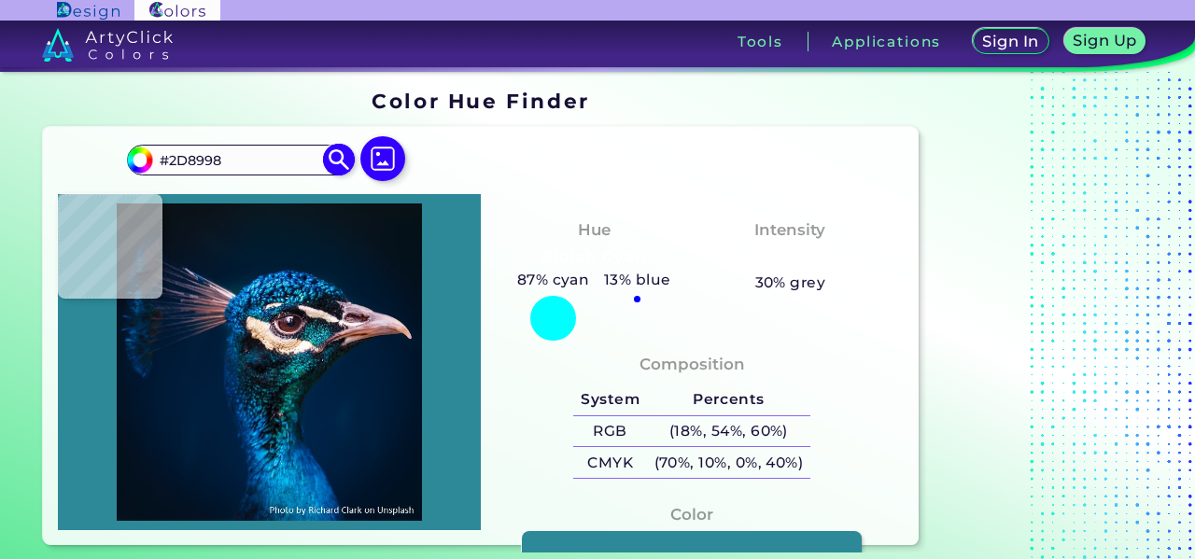
click at [346, 167] on img at bounding box center [339, 160] width 33 height 33
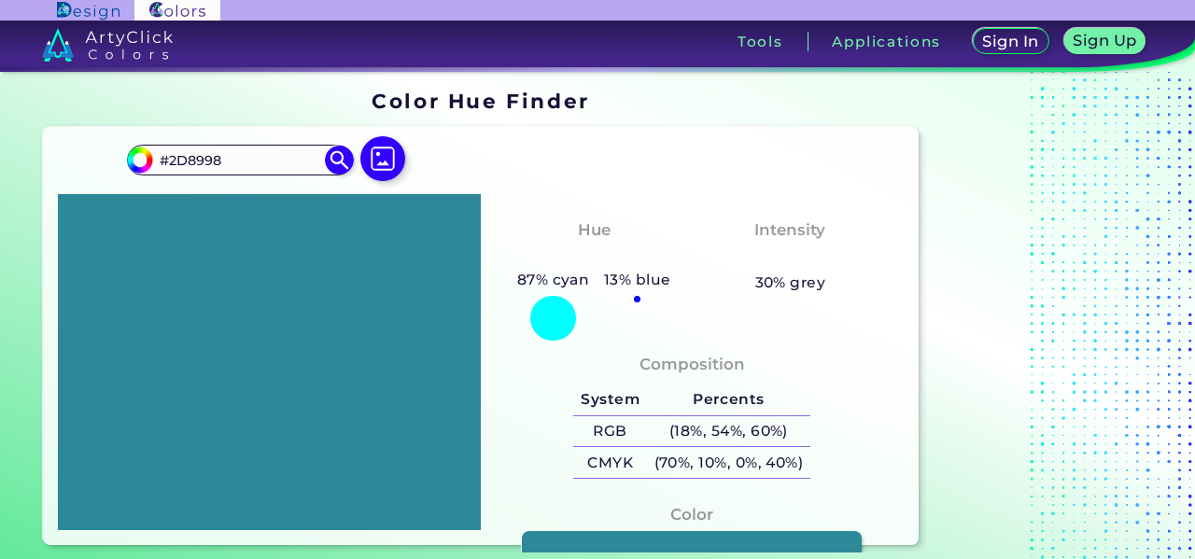
drag, startPoint x: 246, startPoint y: 158, endPoint x: 92, endPoint y: 194, distance: 158.2
click at [92, 194] on div "#2d8998 #2D8998 Acadia ◉ Acid Green ◉ Aero Blue ◉ Alabaster ◉ Albescent White ◉…" at bounding box center [480, 336] width 874 height 418
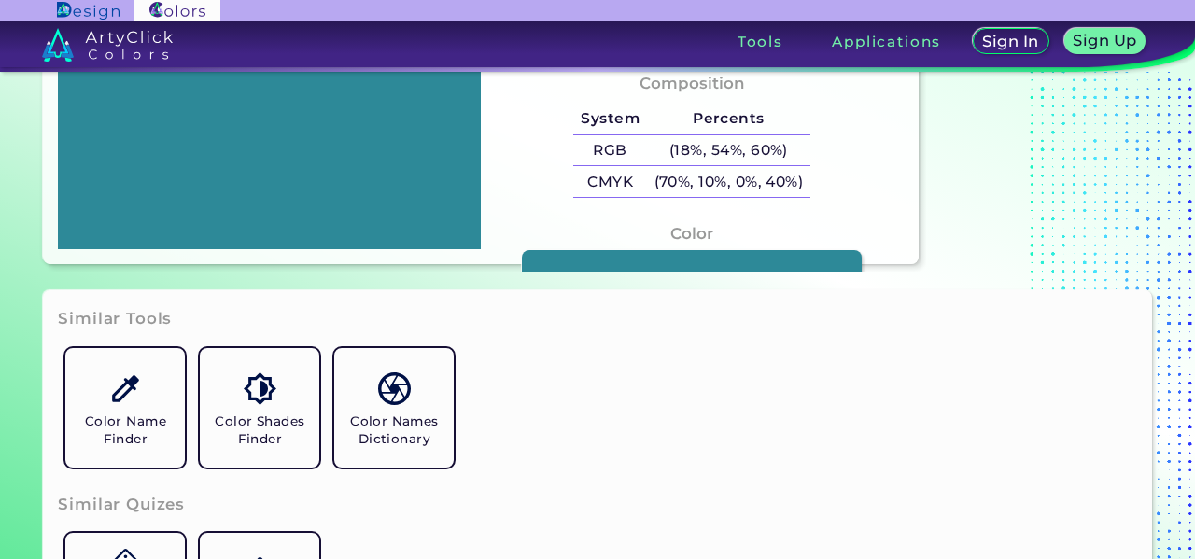
scroll to position [467, 0]
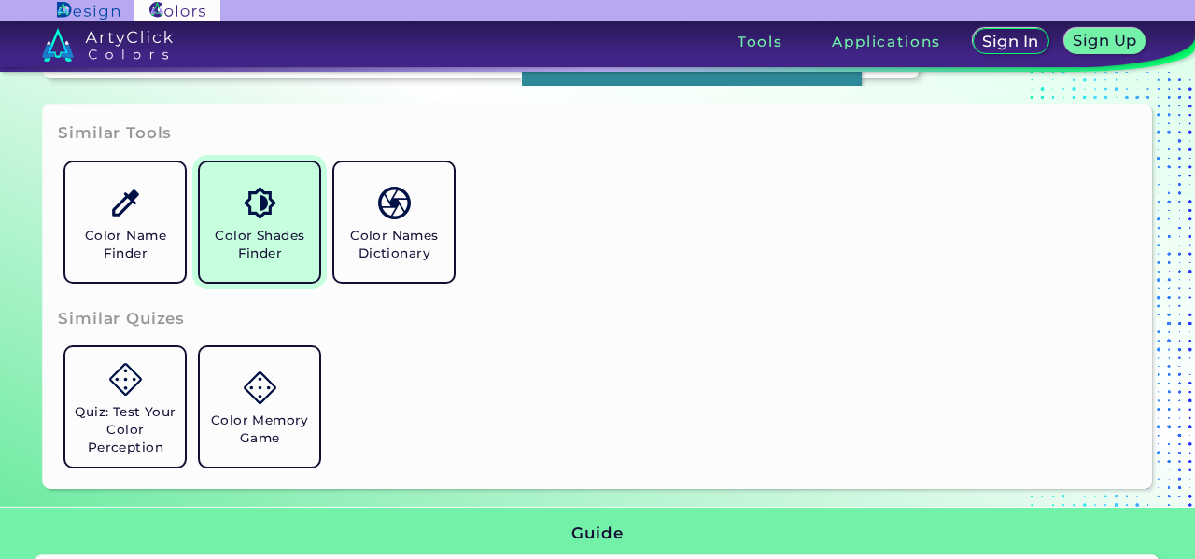
click at [238, 209] on link "Color Shades Finder" at bounding box center [259, 222] width 134 height 134
